Goal: Task Accomplishment & Management: Complete application form

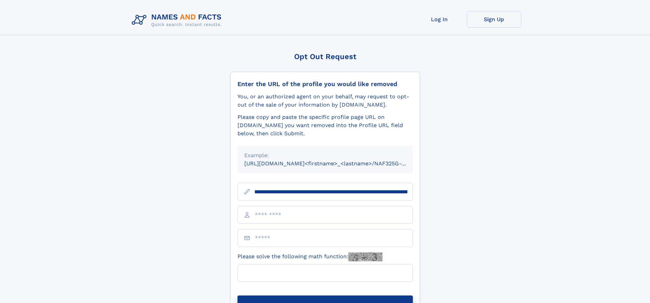
scroll to position [0, 74]
type input "**********"
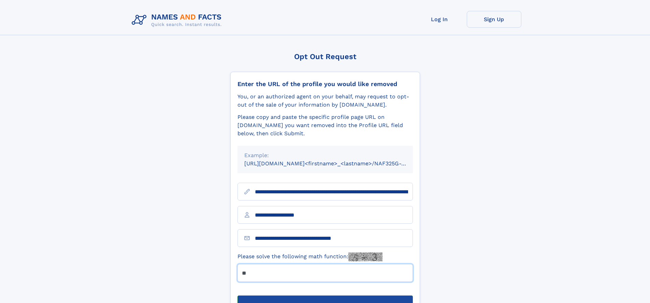
type input "**"
click at [325, 295] on button "Submit Opt Out Request" at bounding box center [324, 306] width 175 height 22
